Goal: Navigation & Orientation: Find specific page/section

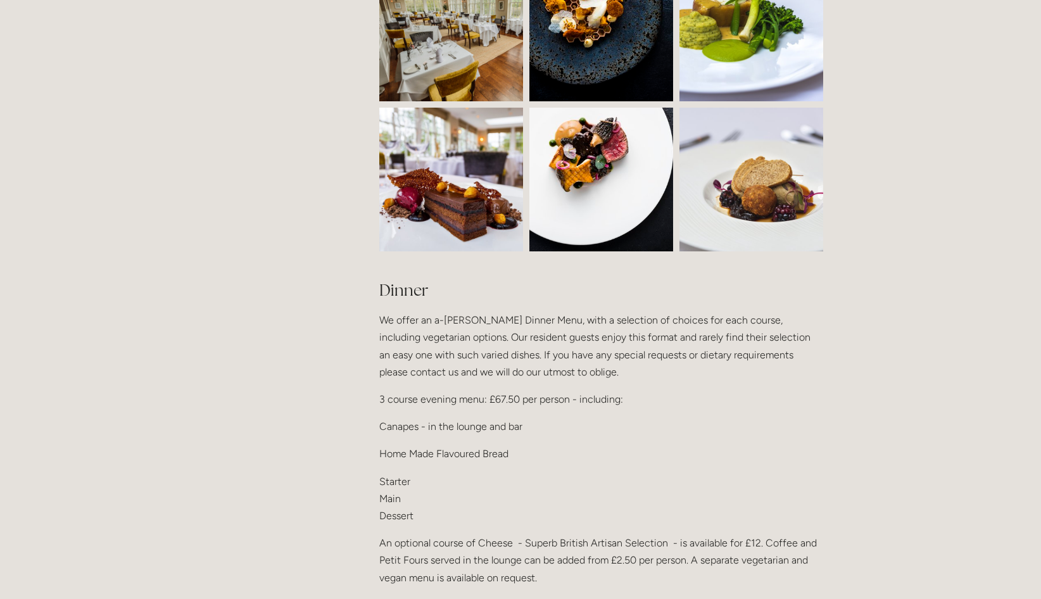
scroll to position [1261, 0]
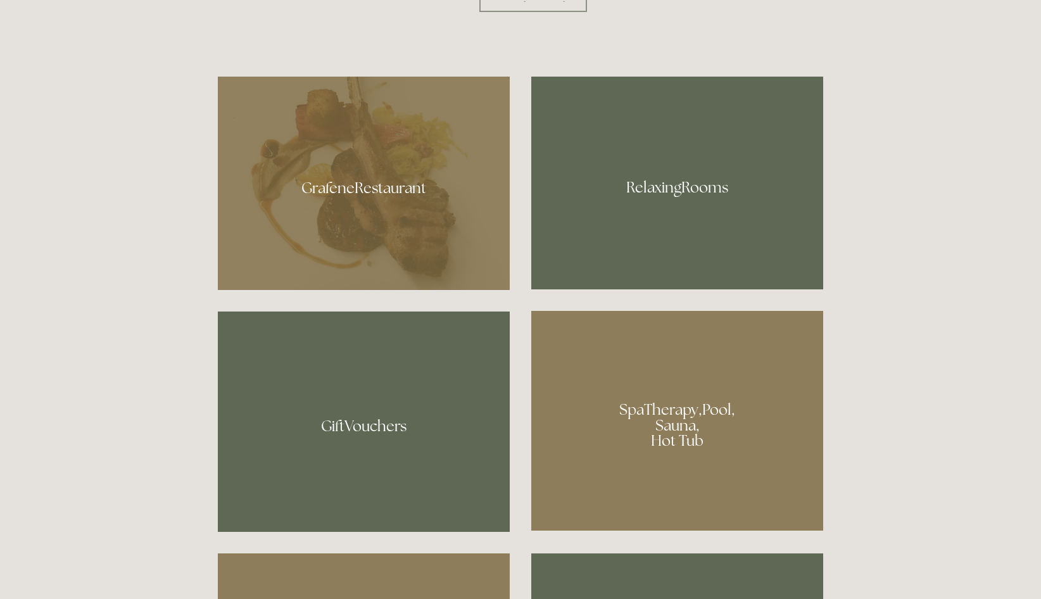
scroll to position [822, 0]
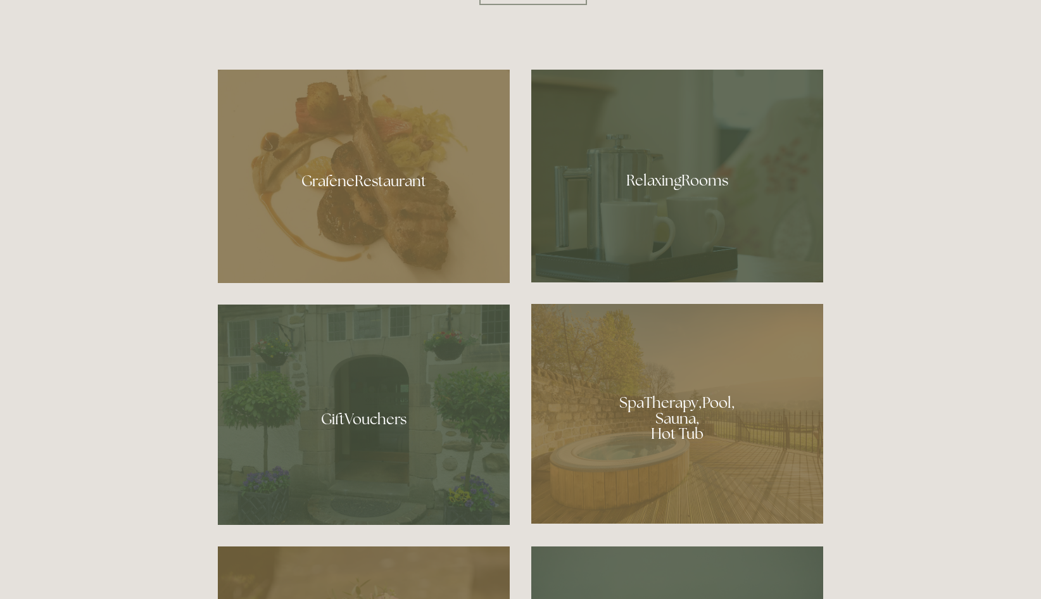
click at [468, 226] on div at bounding box center [364, 176] width 292 height 213
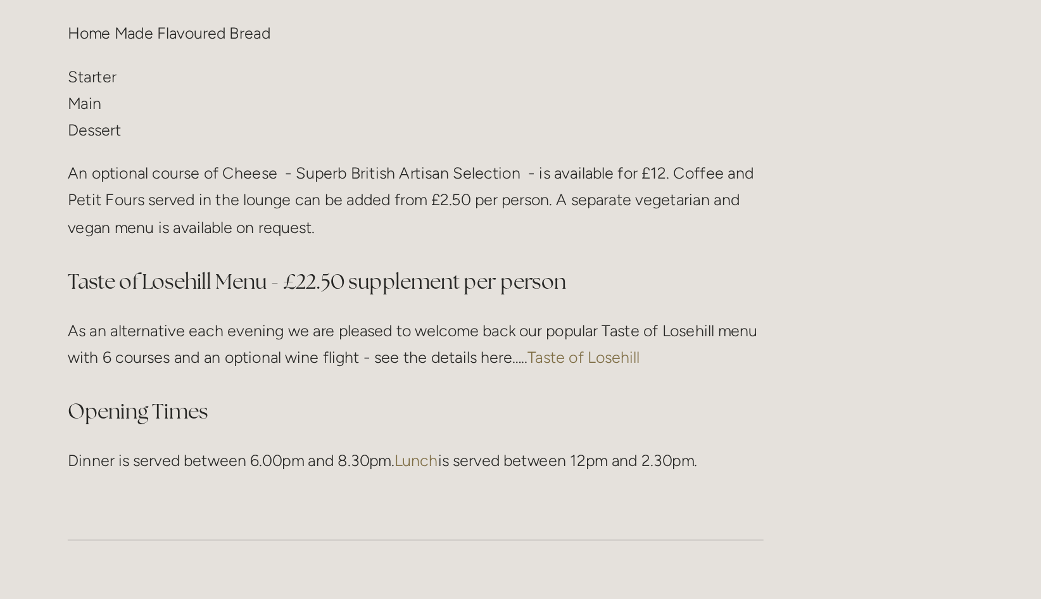
scroll to position [1488, 0]
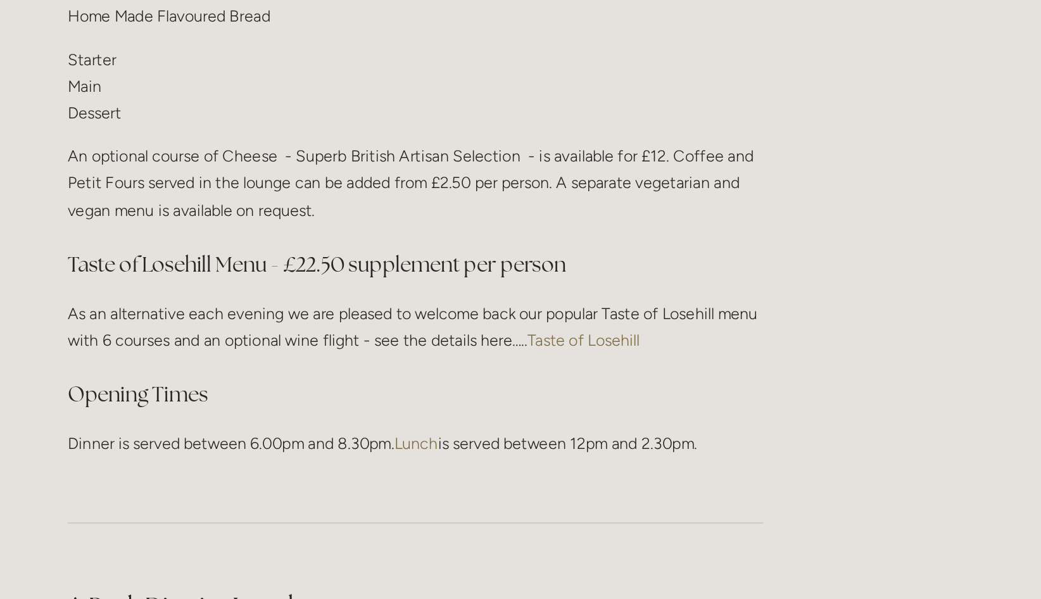
click at [705, 430] on link "Taste of Losehill" at bounding box center [708, 434] width 72 height 12
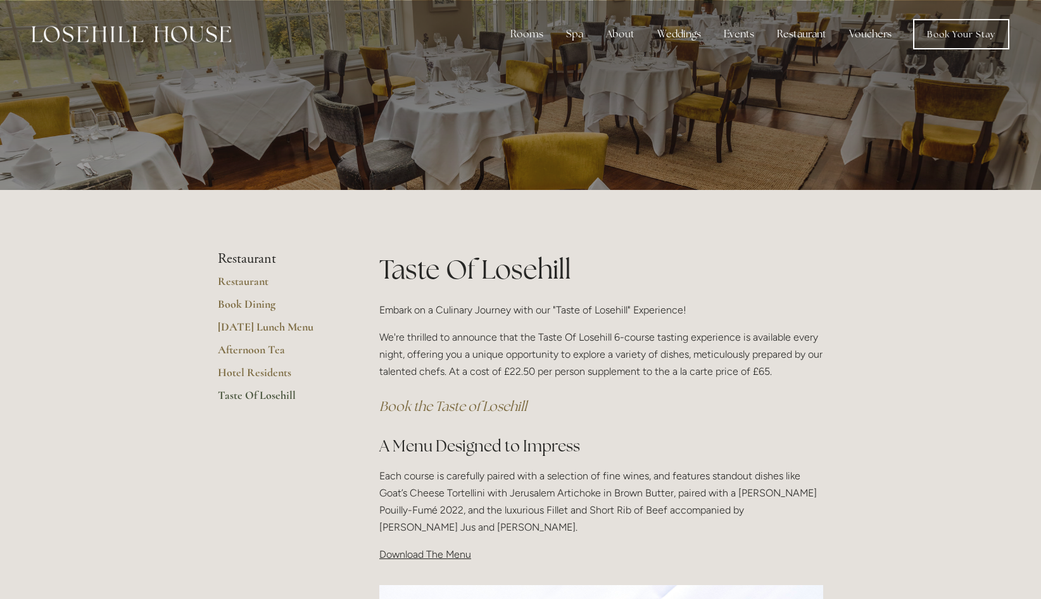
click at [282, 377] on link "Hotel Residents" at bounding box center [278, 376] width 121 height 23
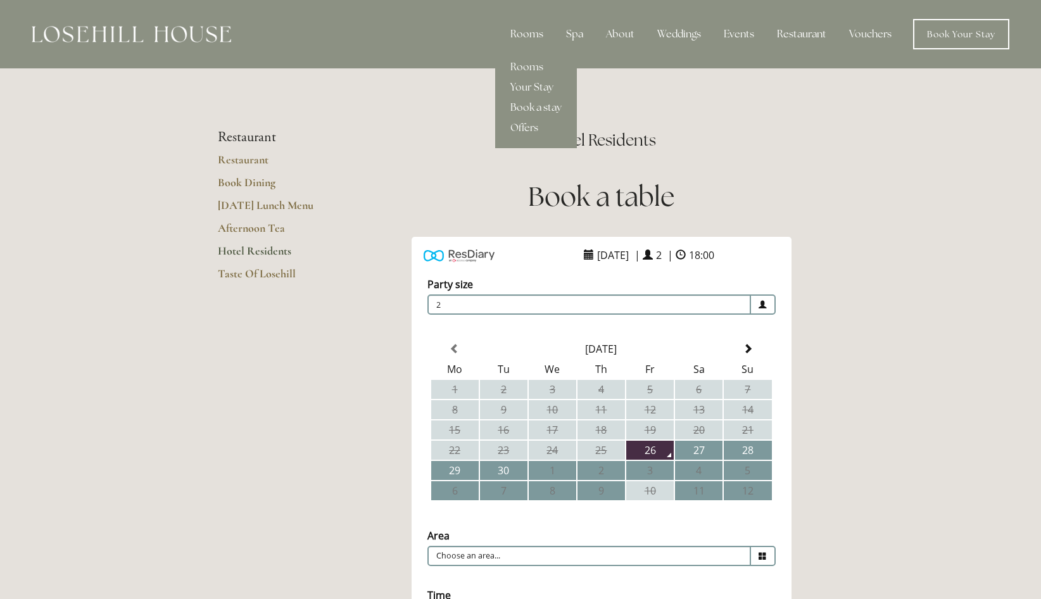
click at [543, 42] on div "Rooms" at bounding box center [526, 34] width 53 height 25
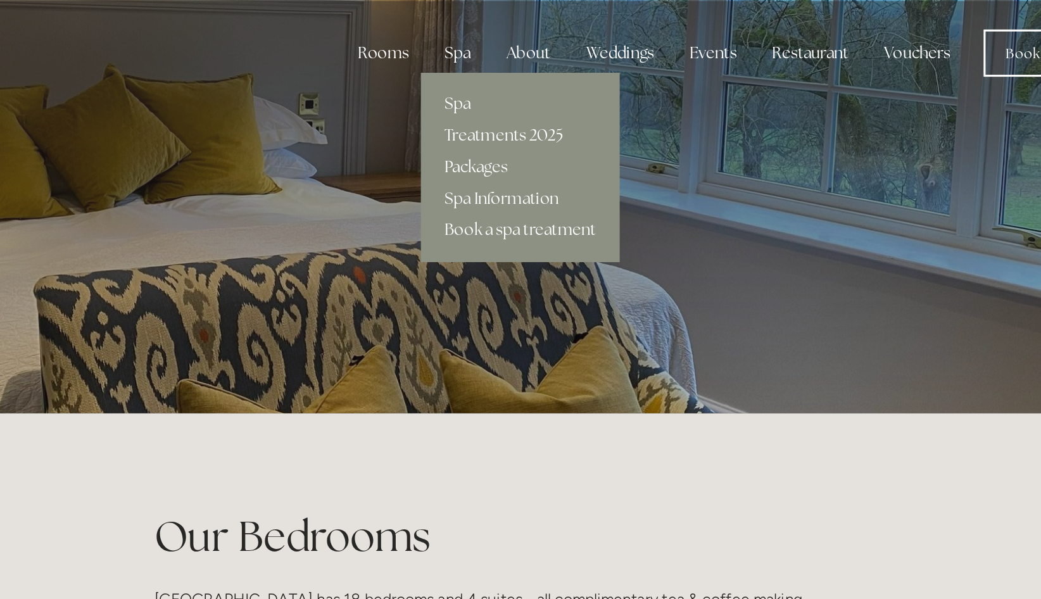
click at [584, 34] on div "Spa" at bounding box center [574, 34] width 37 height 25
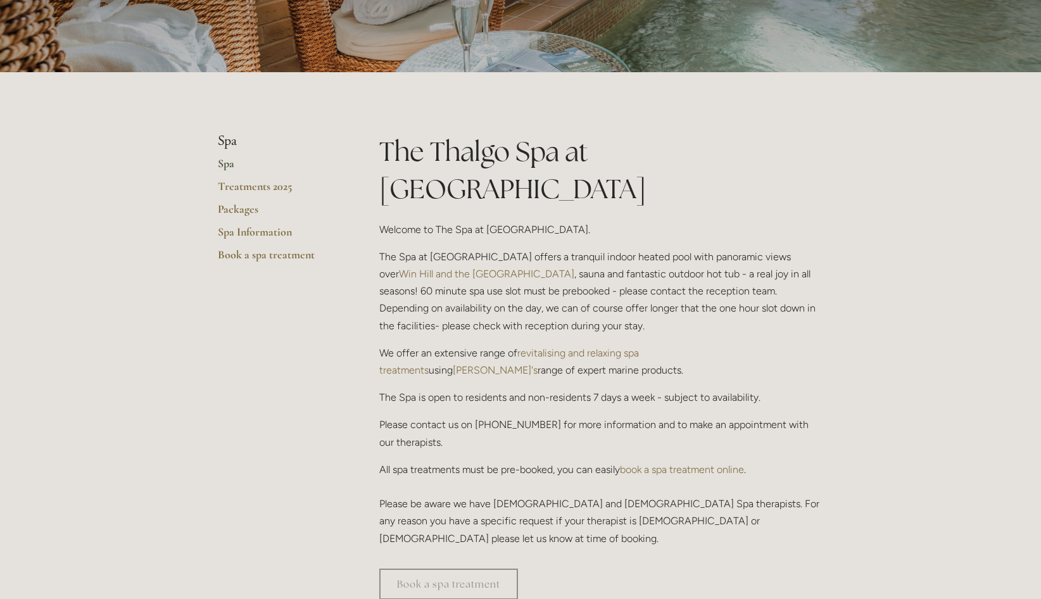
scroll to position [192, 0]
click at [283, 186] on link "Treatments 2025" at bounding box center [278, 191] width 121 height 23
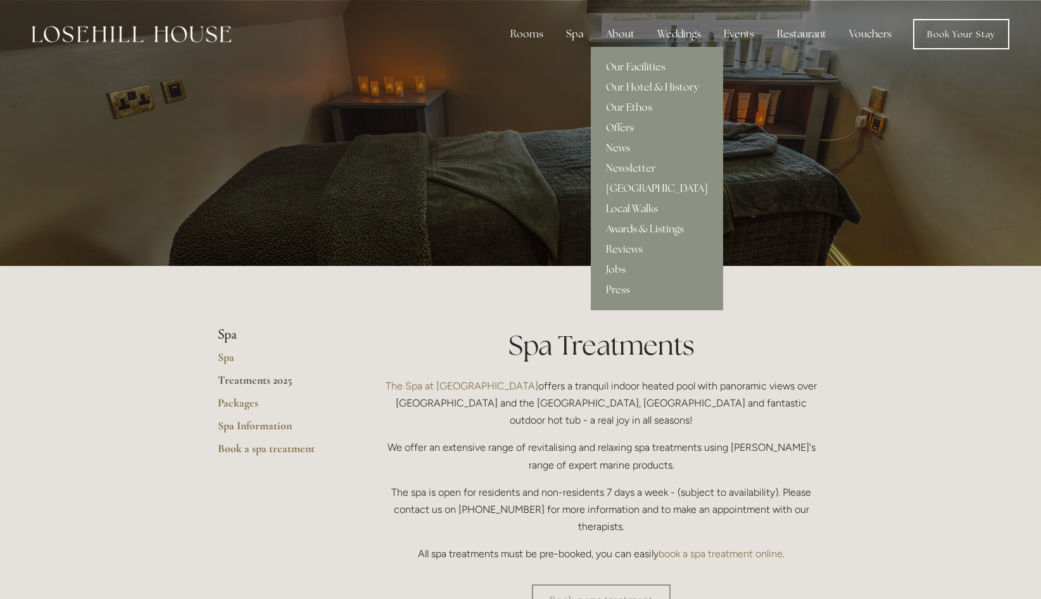
click at [634, 38] on div "About" at bounding box center [620, 34] width 49 height 25
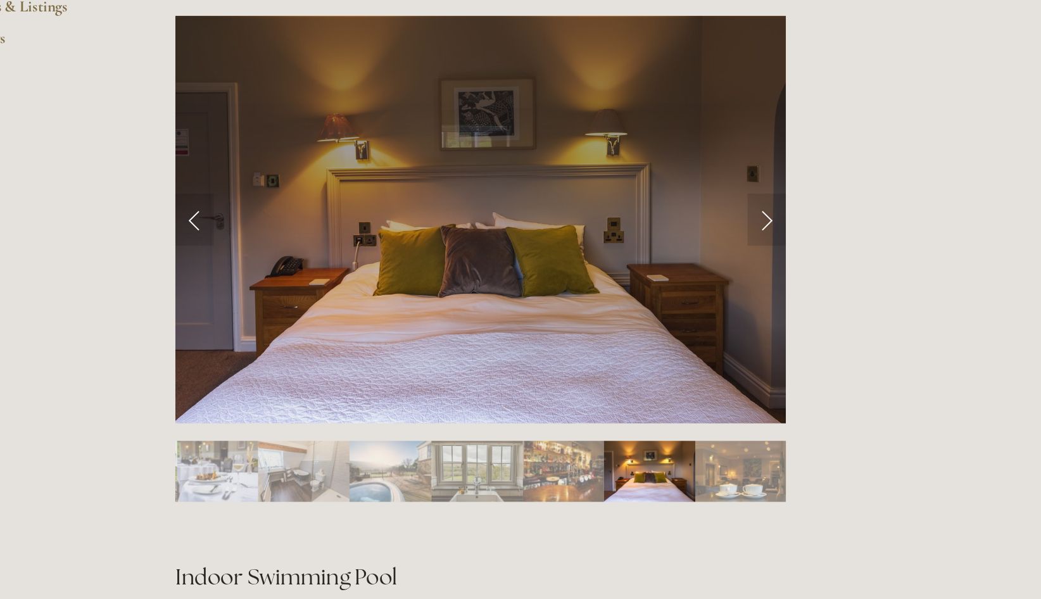
scroll to position [501, 0]
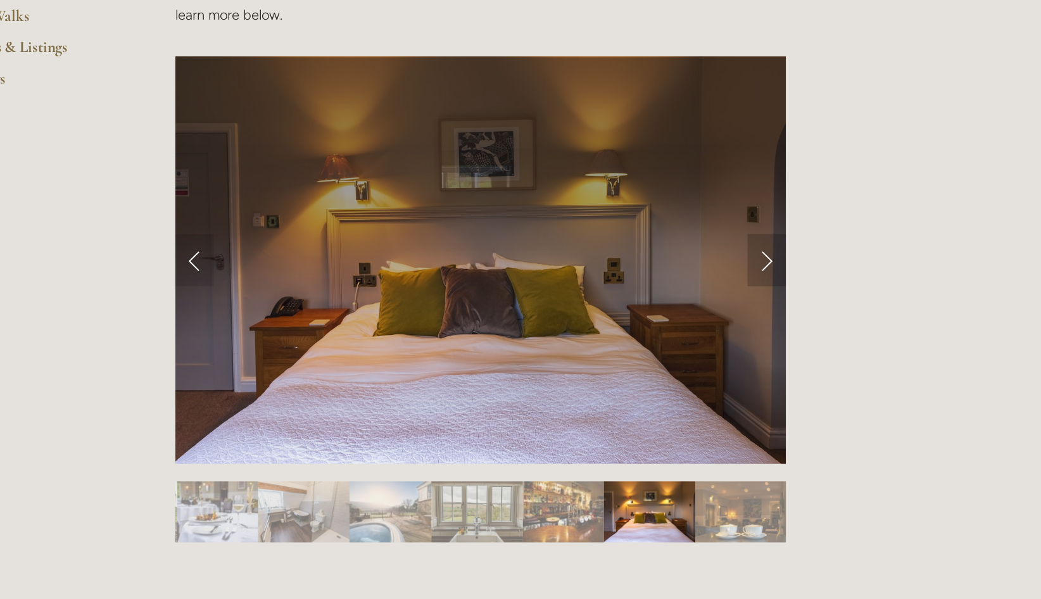
click at [813, 192] on link "Next Slide" at bounding box center [809, 194] width 28 height 38
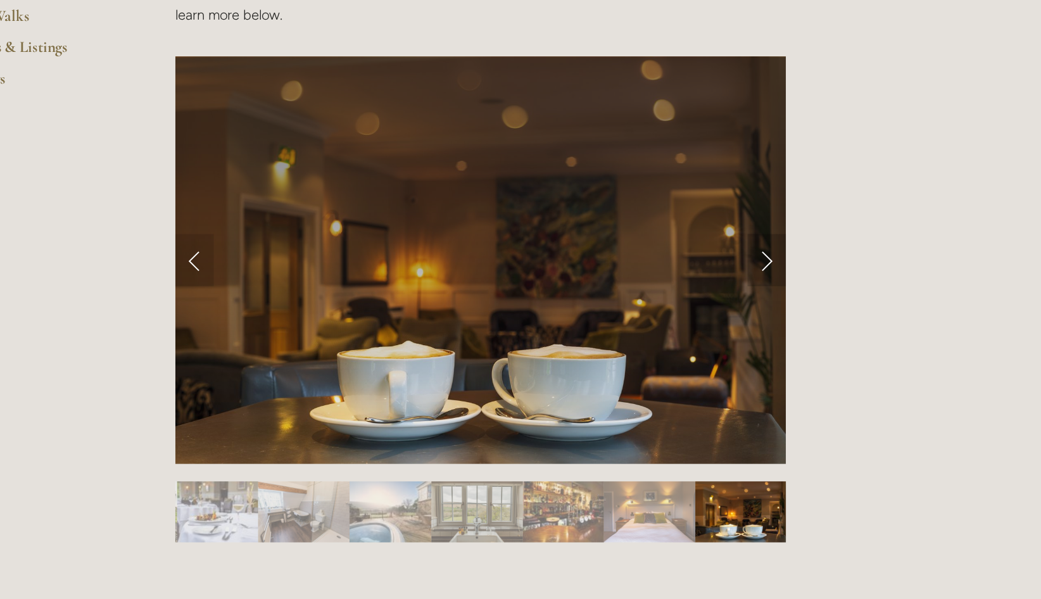
click at [815, 198] on link "Next Slide" at bounding box center [809, 194] width 28 height 38
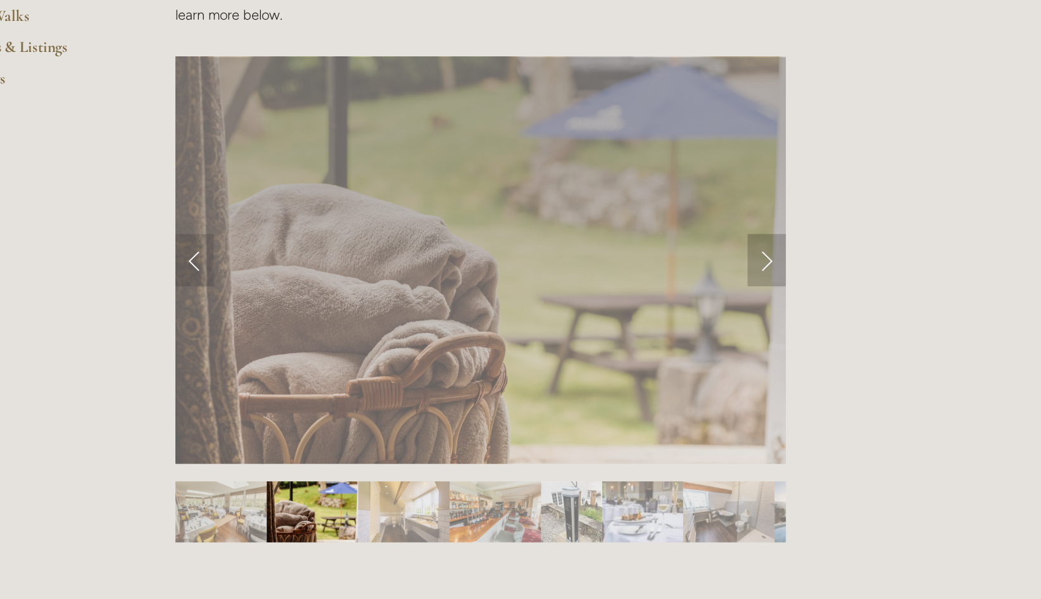
click at [813, 198] on link "Next Slide" at bounding box center [809, 194] width 28 height 38
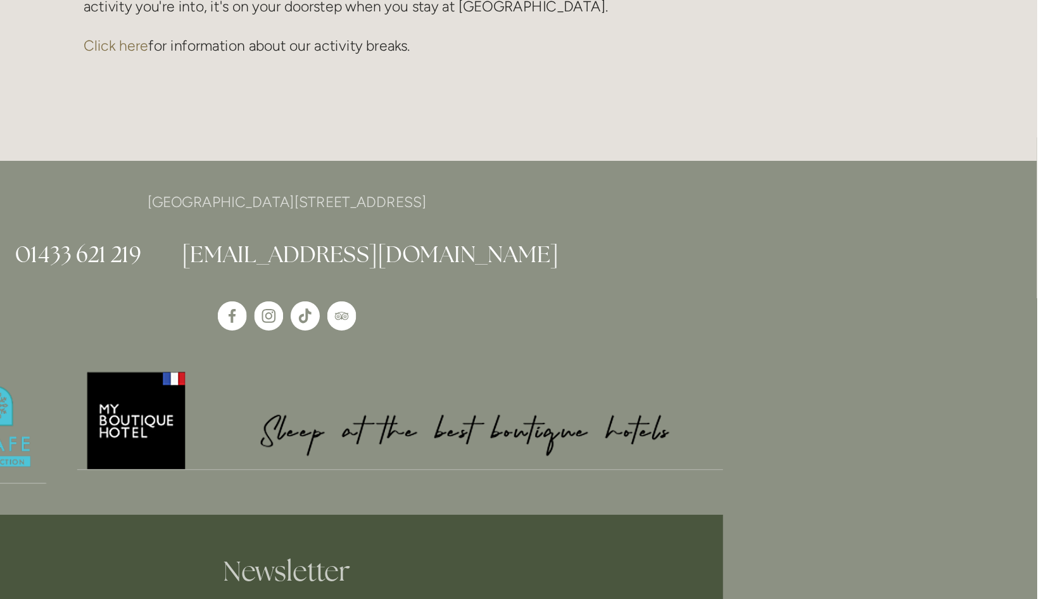
scroll to position [2871, 0]
click at [442, 336] on img at bounding box center [599, 339] width 449 height 70
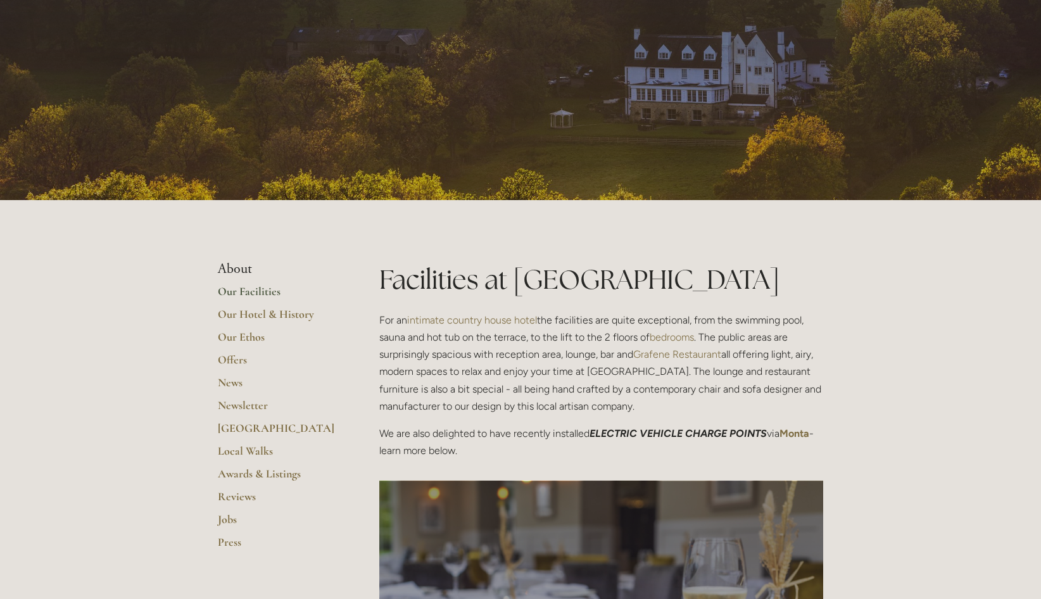
scroll to position [54, 0]
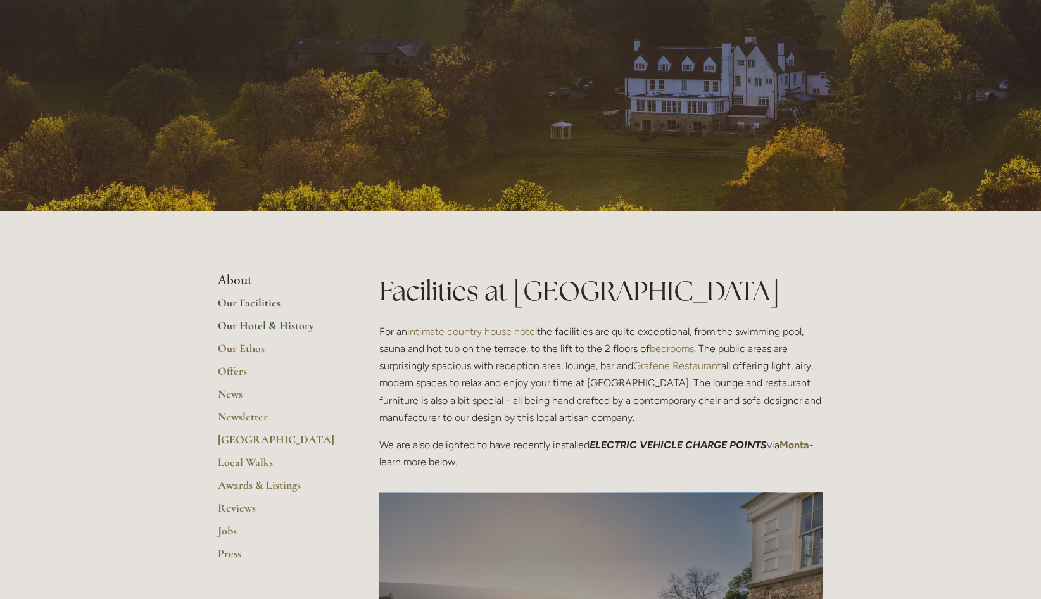
click at [277, 332] on link "Our Hotel & History" at bounding box center [278, 329] width 121 height 23
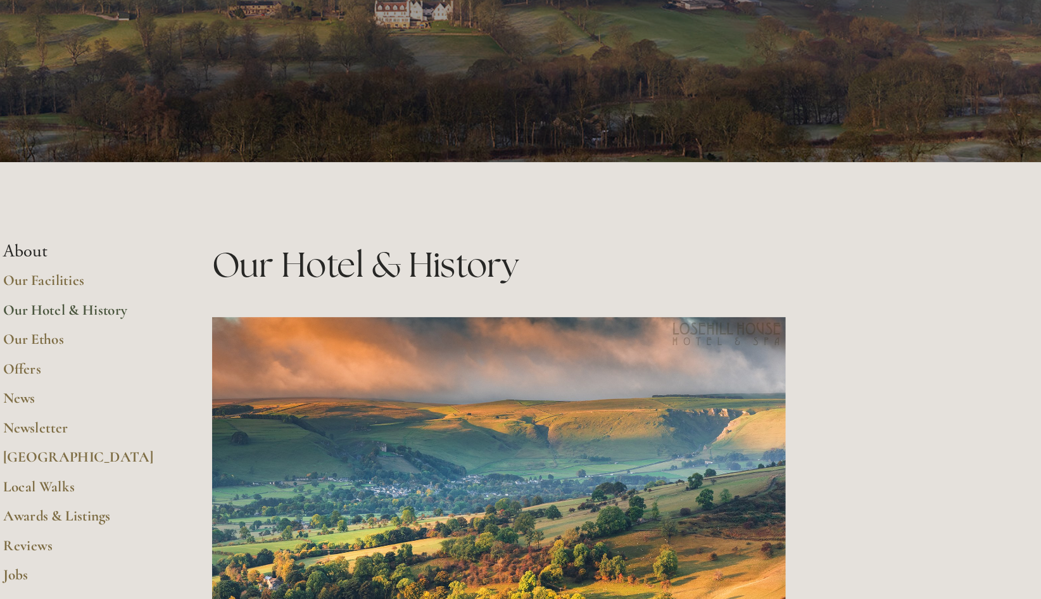
scroll to position [9, 0]
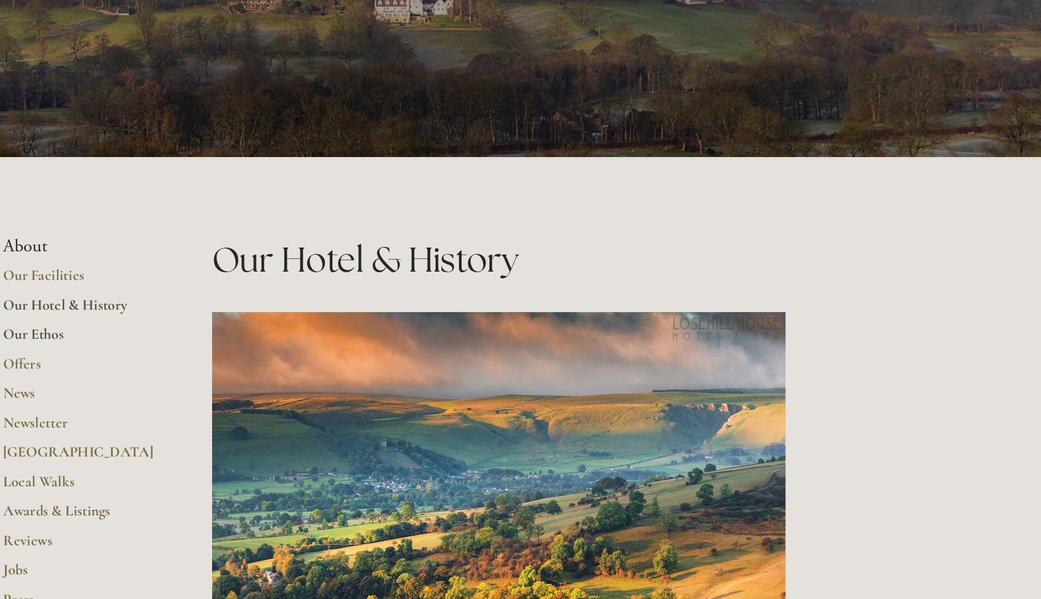
click at [248, 395] on link "Our Ethos" at bounding box center [278, 398] width 121 height 23
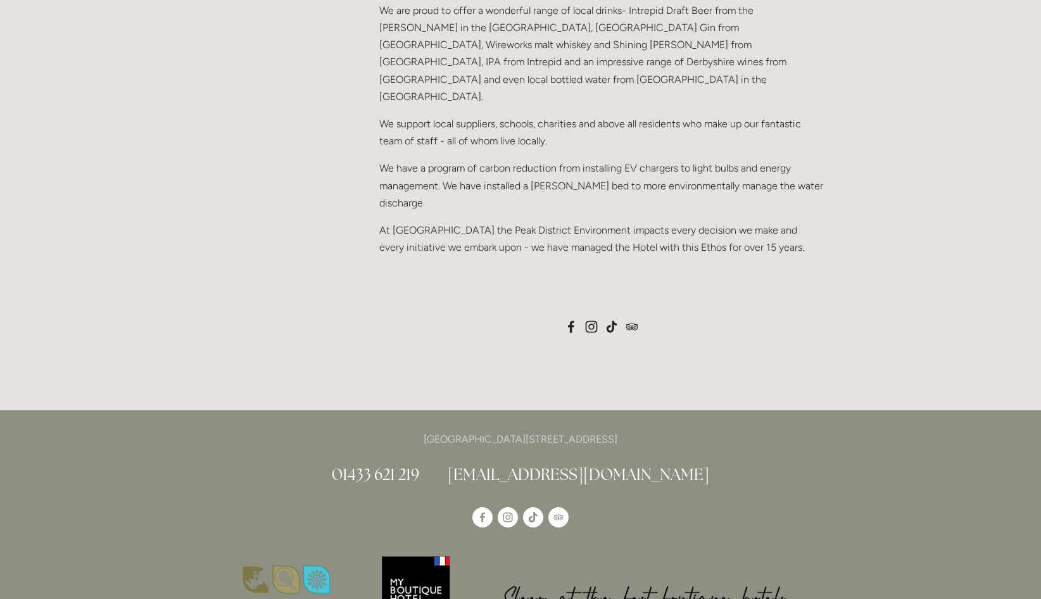
scroll to position [787, 0]
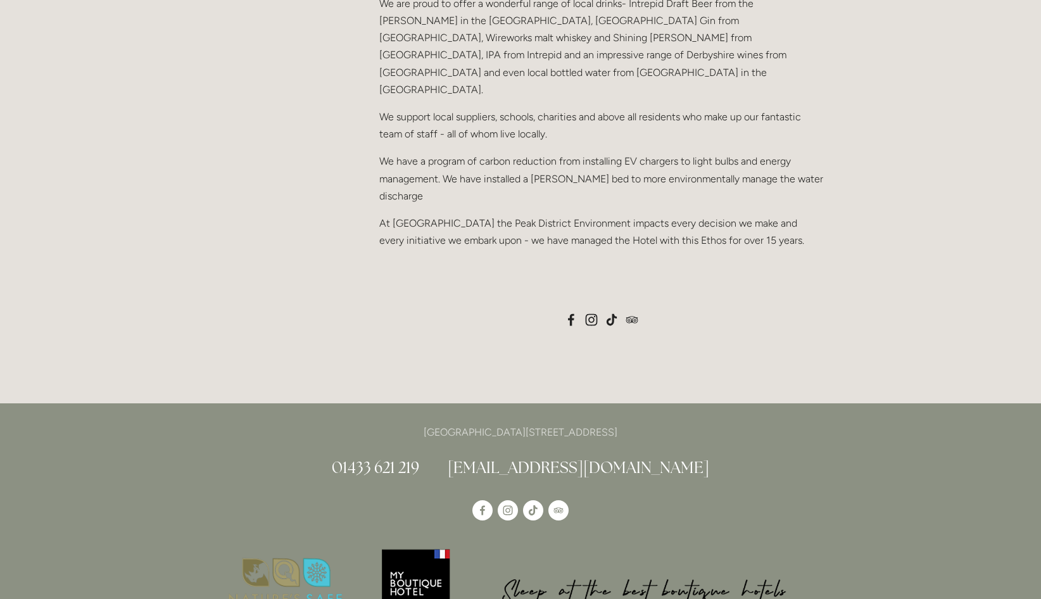
drag, startPoint x: 669, startPoint y: 377, endPoint x: 625, endPoint y: 380, distance: 44.4
click at [625, 424] on p "[GEOGRAPHIC_DATA][STREET_ADDRESS]" at bounding box center [520, 432] width 605 height 17
copy p "S33 6AF"
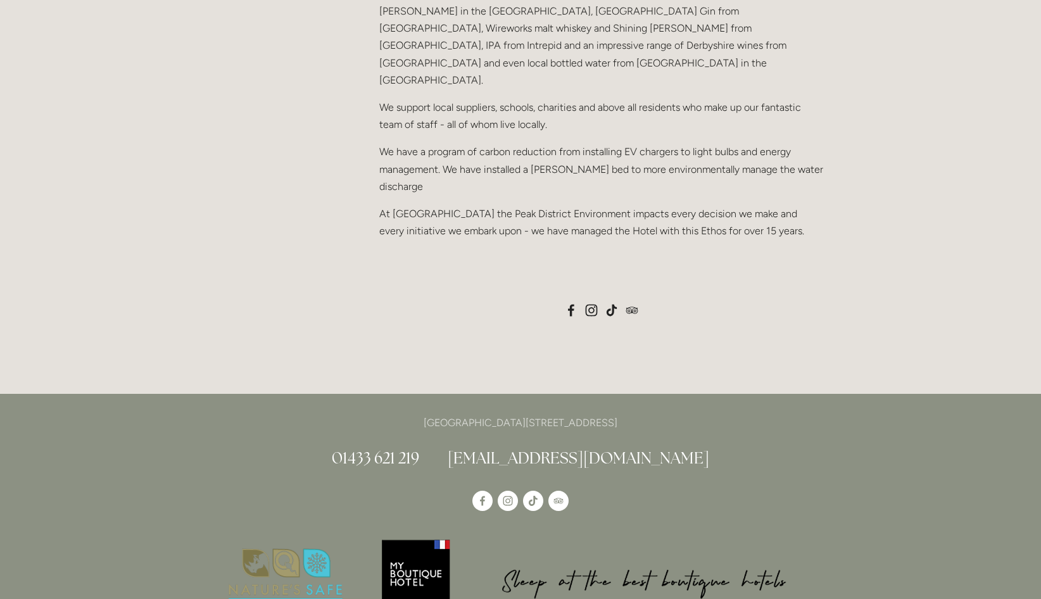
scroll to position [793, 0]
